Goal: Information Seeking & Learning: Learn about a topic

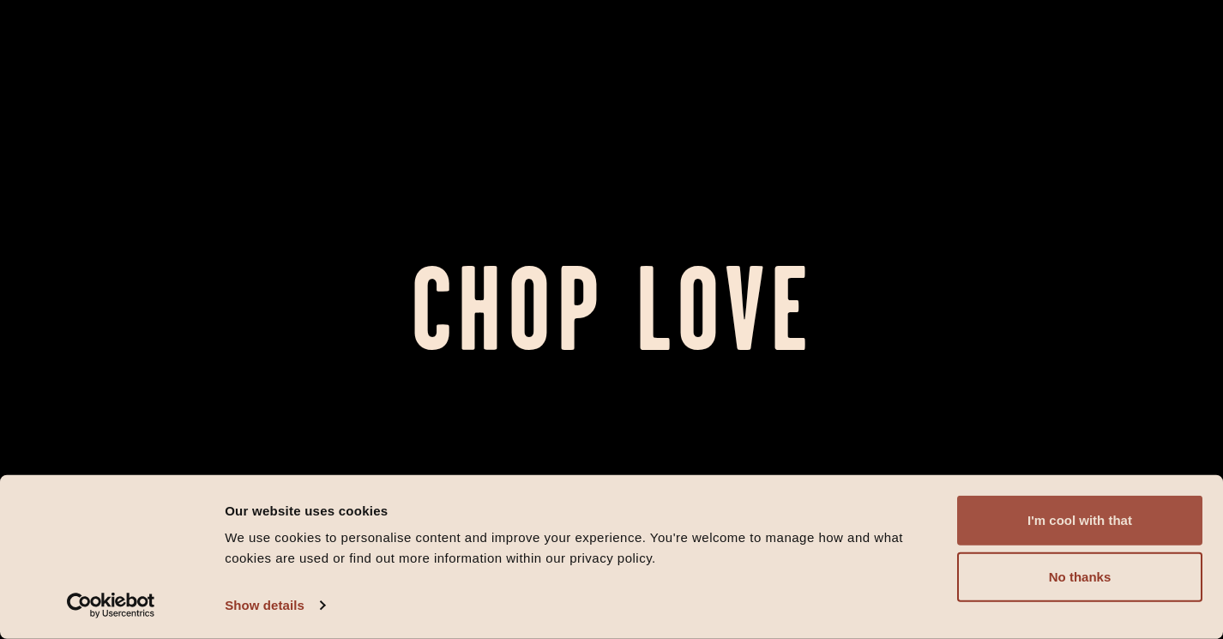
click at [1091, 516] on button "I'm cool with that" at bounding box center [1079, 521] width 245 height 50
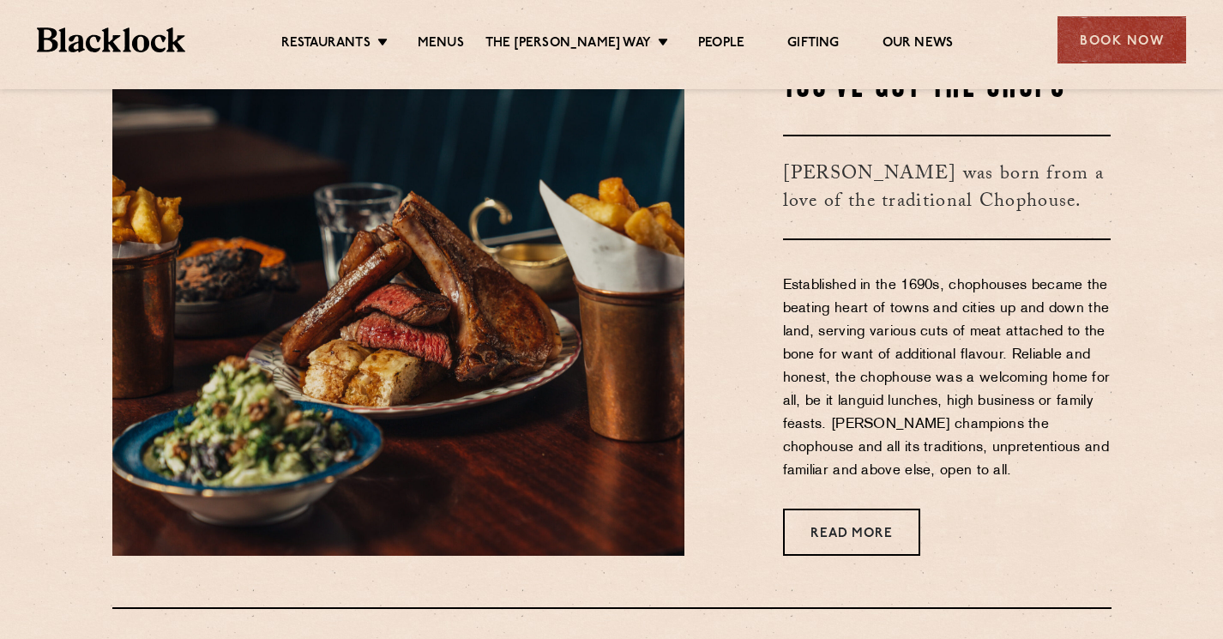
scroll to position [617, 0]
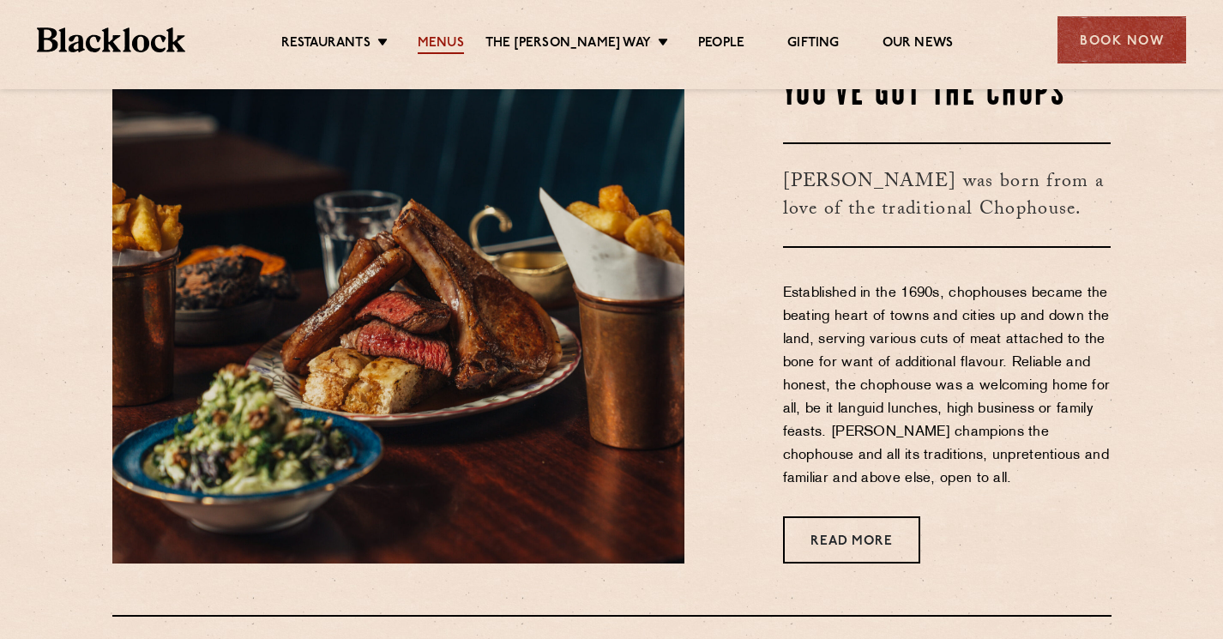
click at [461, 43] on link "Menus" at bounding box center [441, 44] width 46 height 19
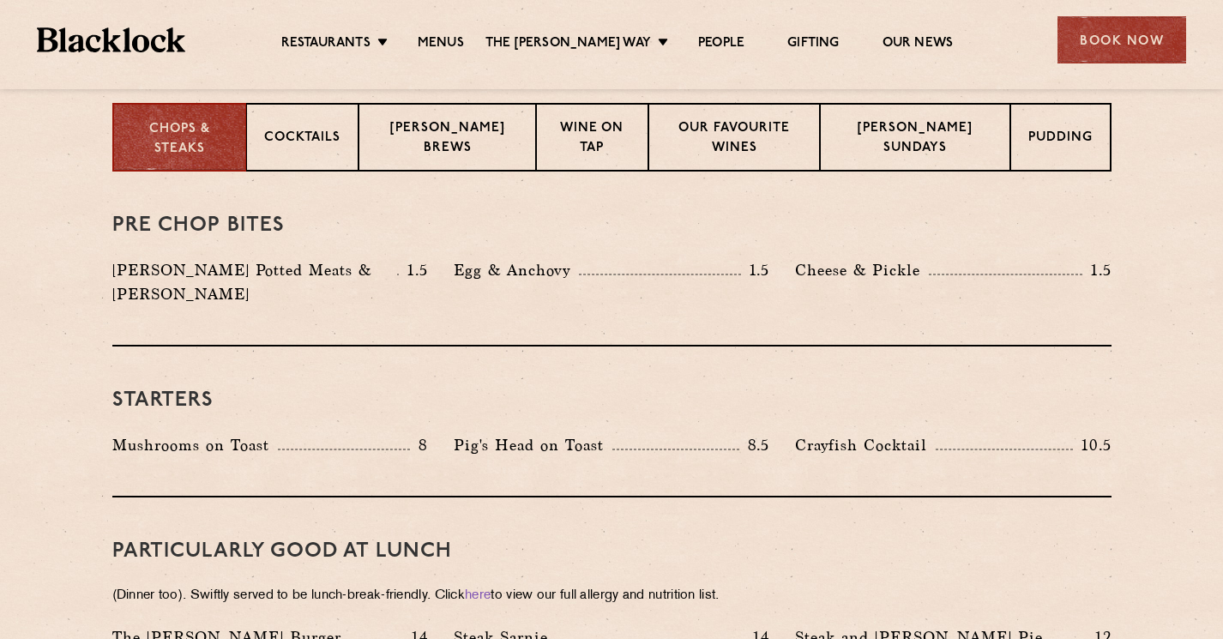
scroll to position [262, 0]
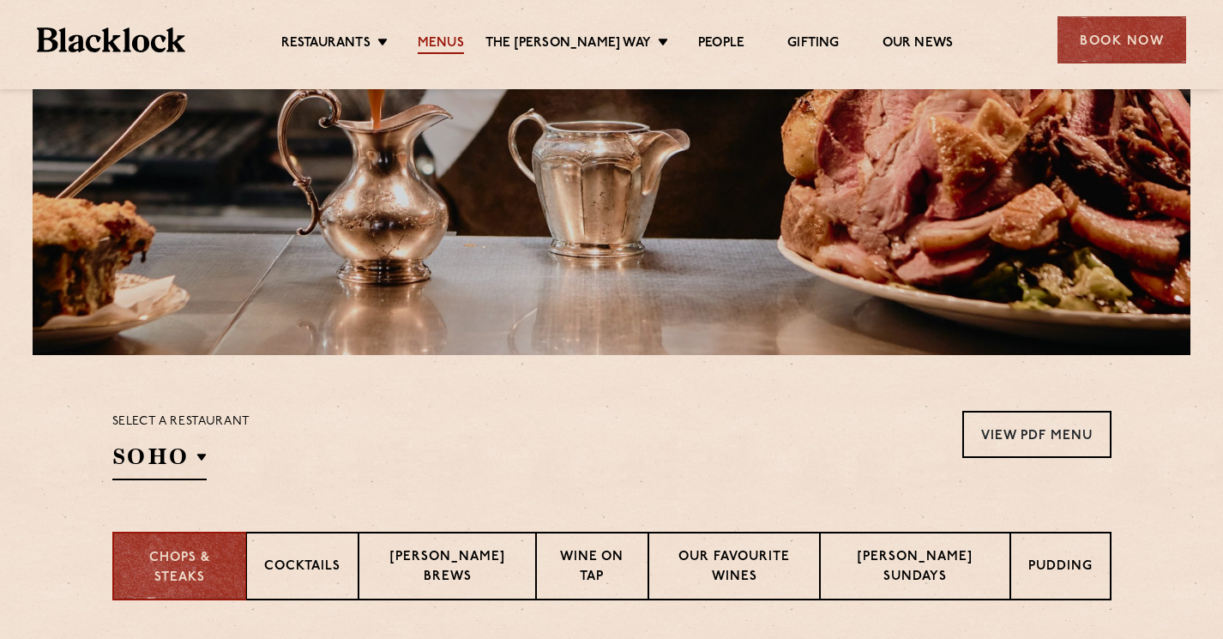
click at [464, 43] on link "Menus" at bounding box center [441, 44] width 46 height 19
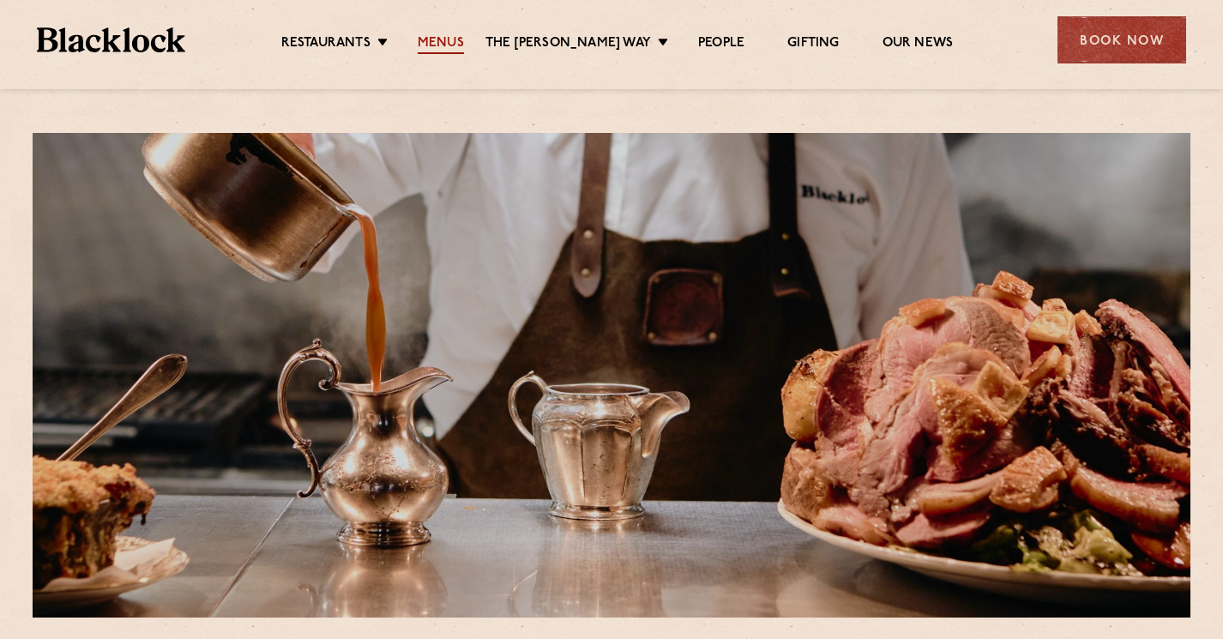
click at [464, 40] on link "Menus" at bounding box center [441, 44] width 46 height 19
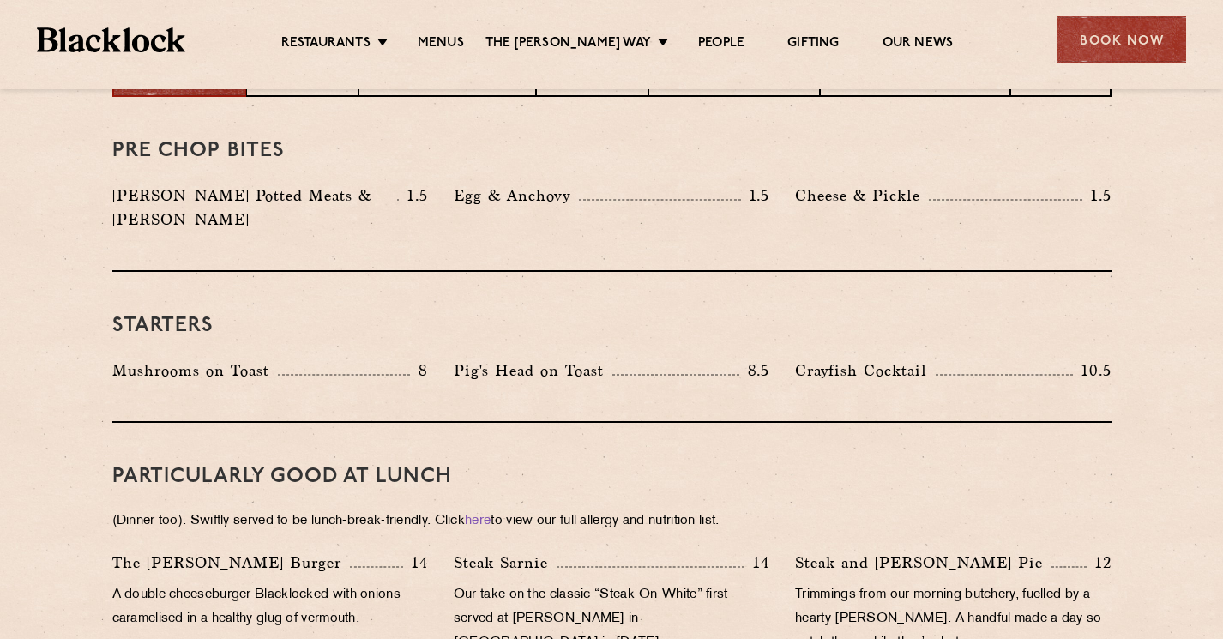
scroll to position [671, 0]
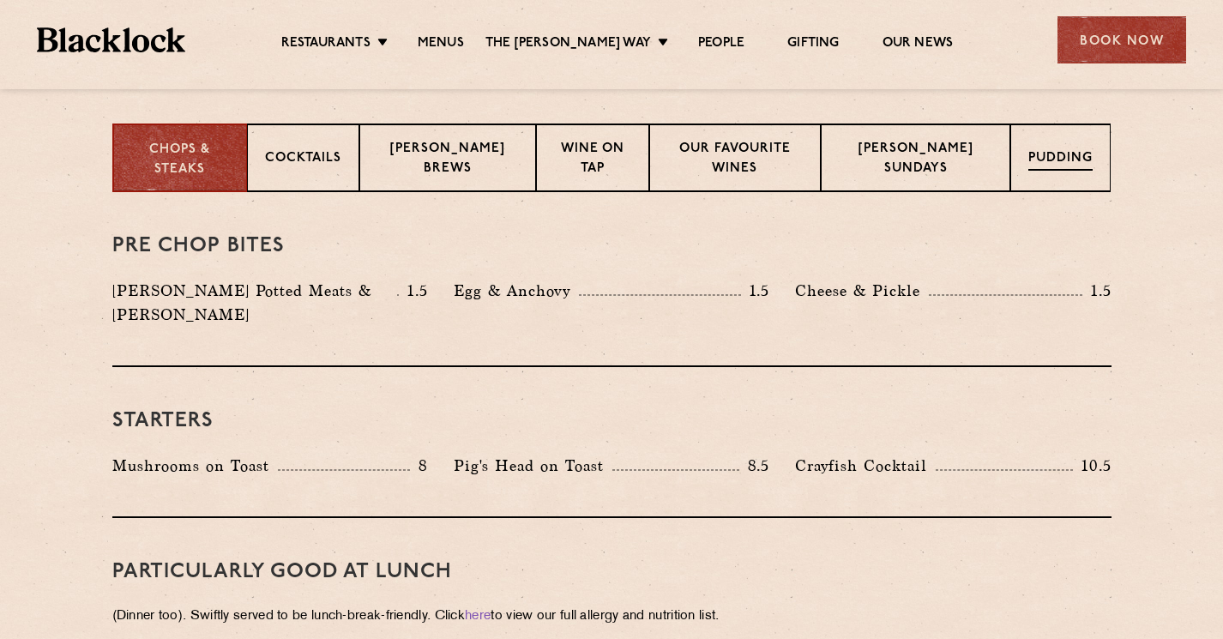
click at [1064, 154] on p "Pudding" at bounding box center [1060, 159] width 64 height 21
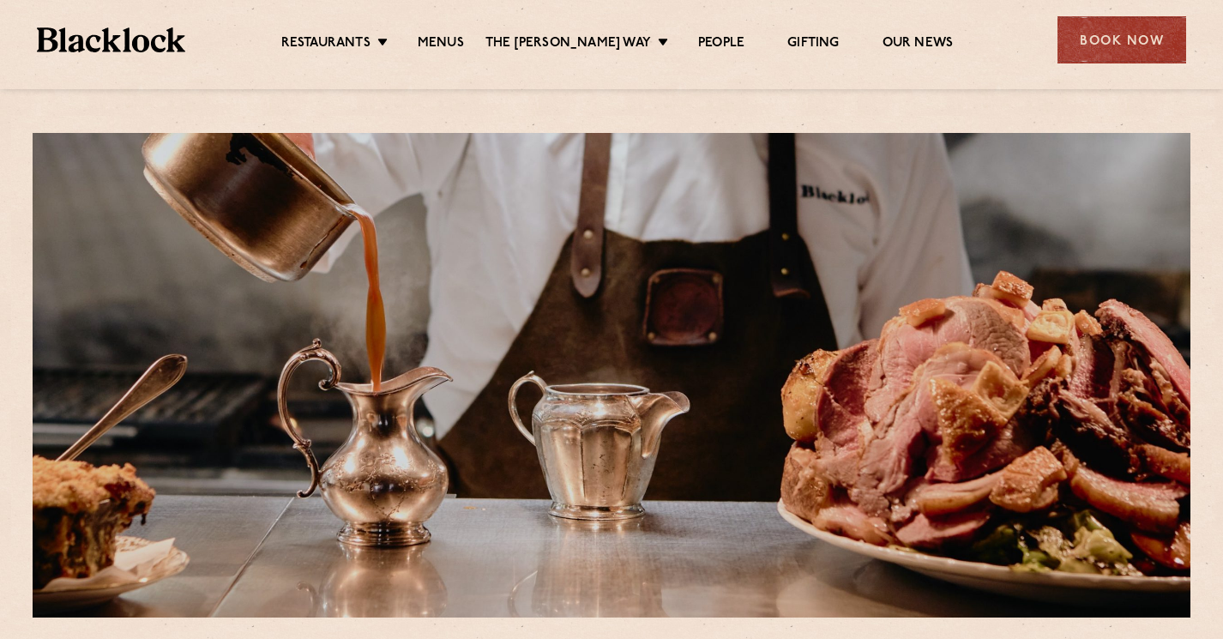
scroll to position [0, 0]
